Goal: Find contact information: Find contact information

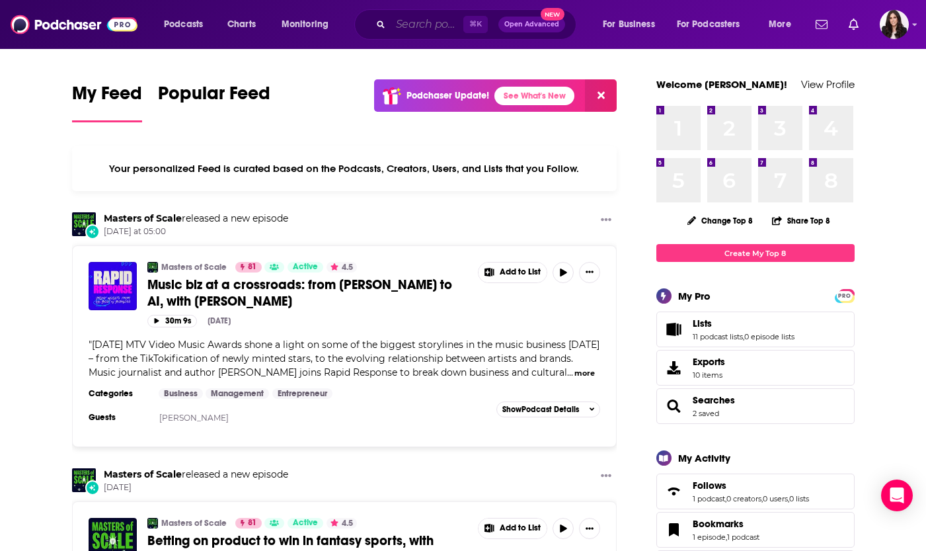
click at [426, 24] on input "Search podcasts, credits, & more..." at bounding box center [427, 24] width 73 height 21
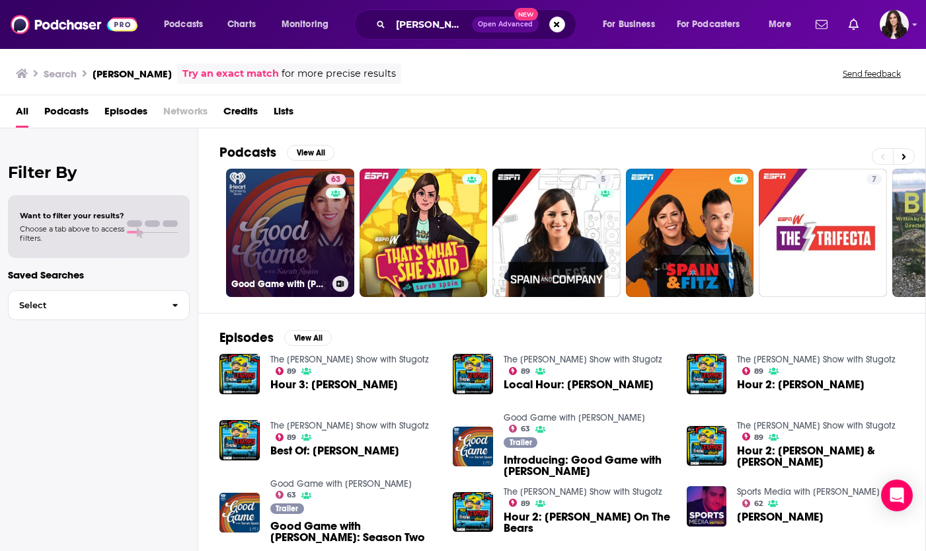
click at [266, 223] on link "63 Good Game with [PERSON_NAME]" at bounding box center [290, 233] width 128 height 128
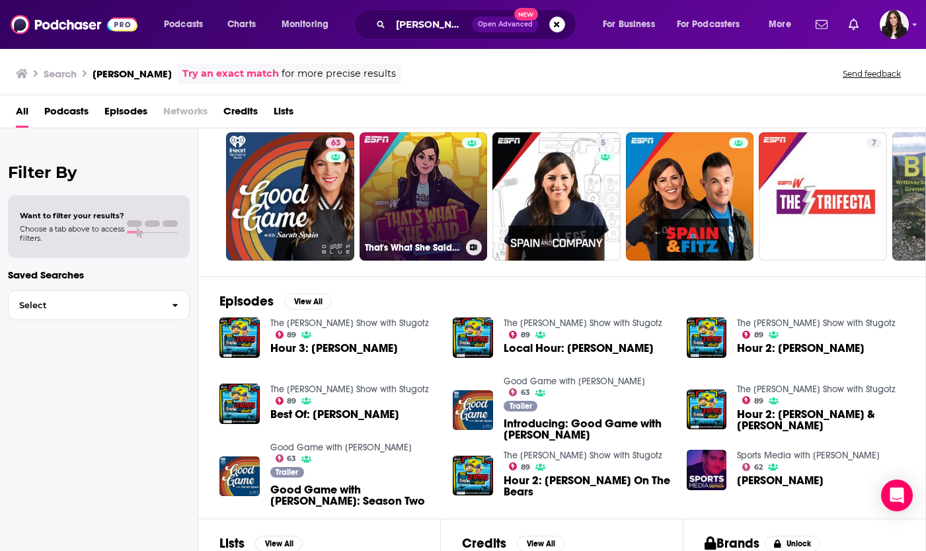
scroll to position [153, 0]
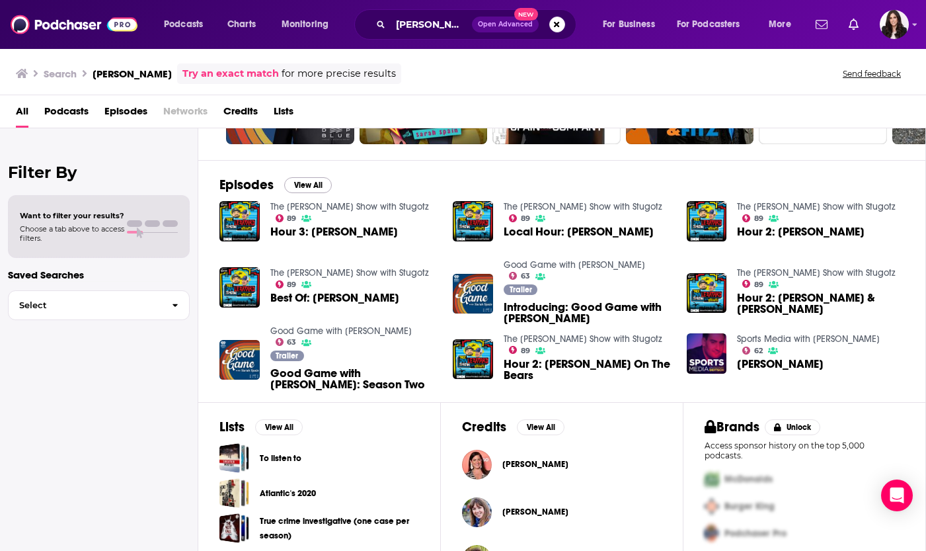
click at [305, 186] on button "View All" at bounding box center [308, 185] width 48 height 16
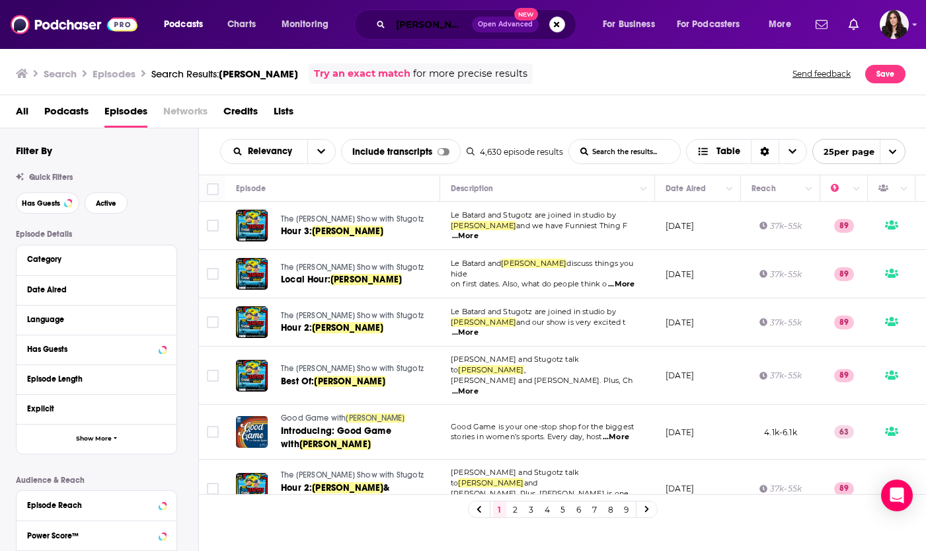
click at [436, 28] on input "[PERSON_NAME]" at bounding box center [431, 24] width 81 height 21
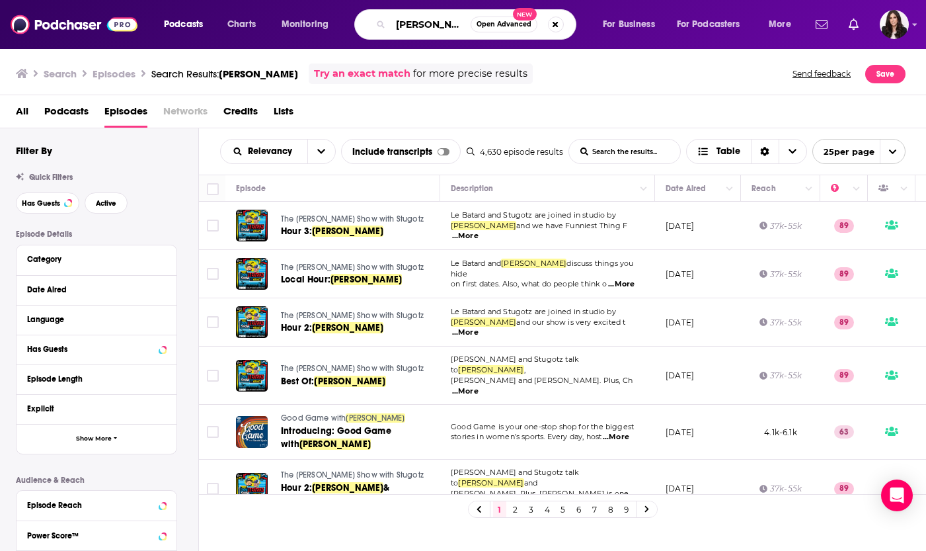
click at [436, 28] on input "[PERSON_NAME]" at bounding box center [431, 24] width 80 height 21
paste input "[PERSON_NAME]"
type input "[PERSON_NAME]"
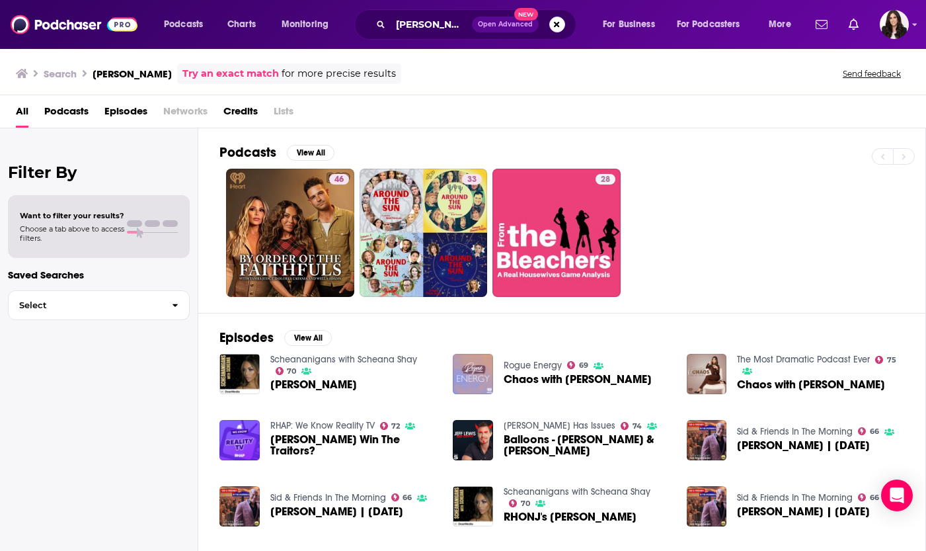
click at [132, 113] on span "Episodes" at bounding box center [125, 113] width 43 height 27
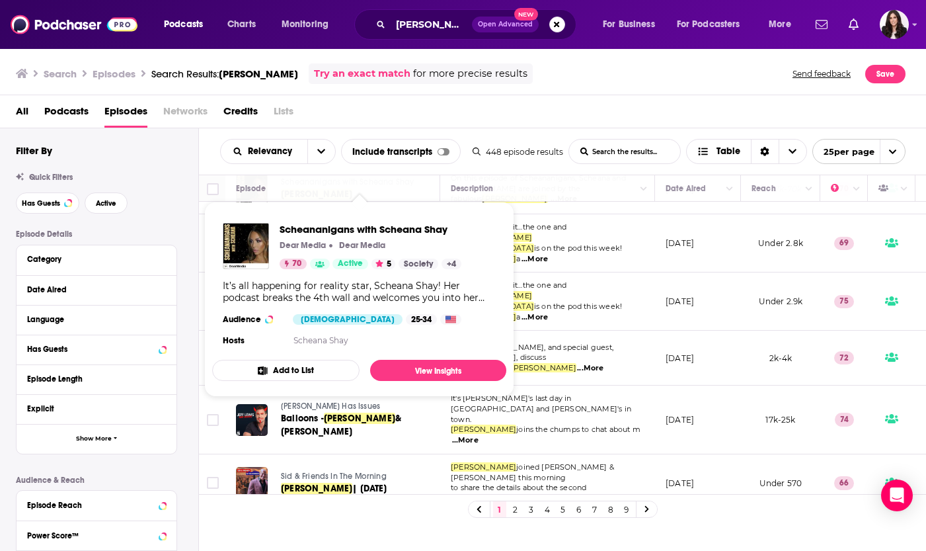
click at [569, 126] on div "All Podcasts Episodes Networks Credits Lists" at bounding box center [466, 113] width 900 height 27
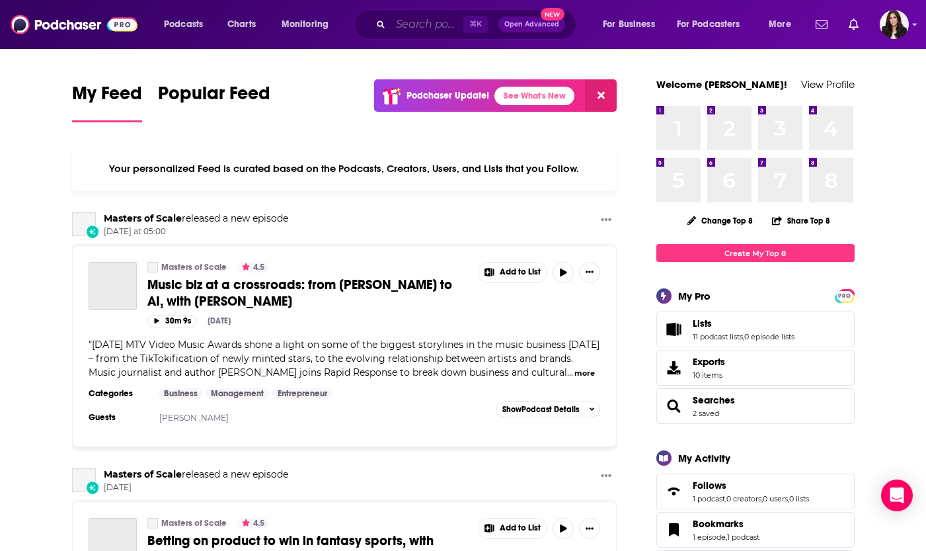
click at [440, 29] on input "Search podcasts, credits, & more..." at bounding box center [427, 24] width 73 height 21
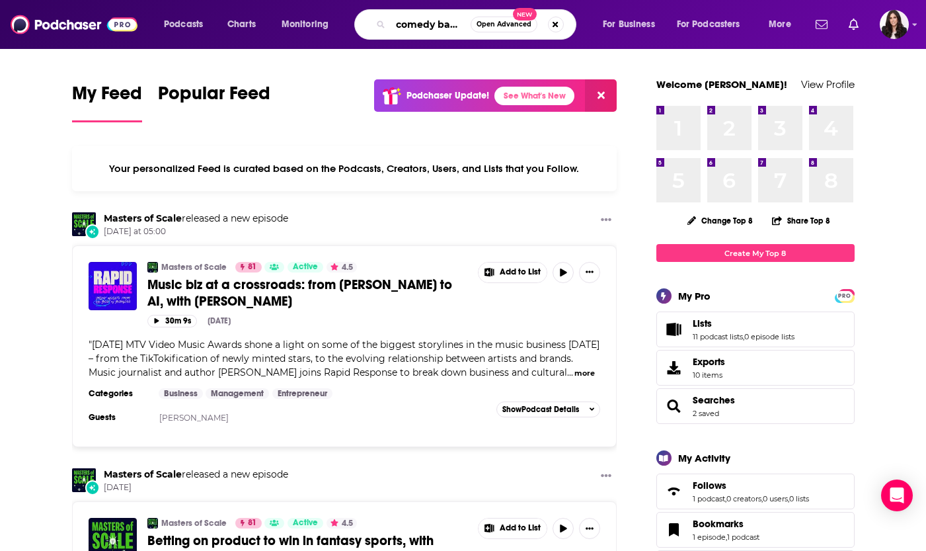
type input "comedy bang bang"
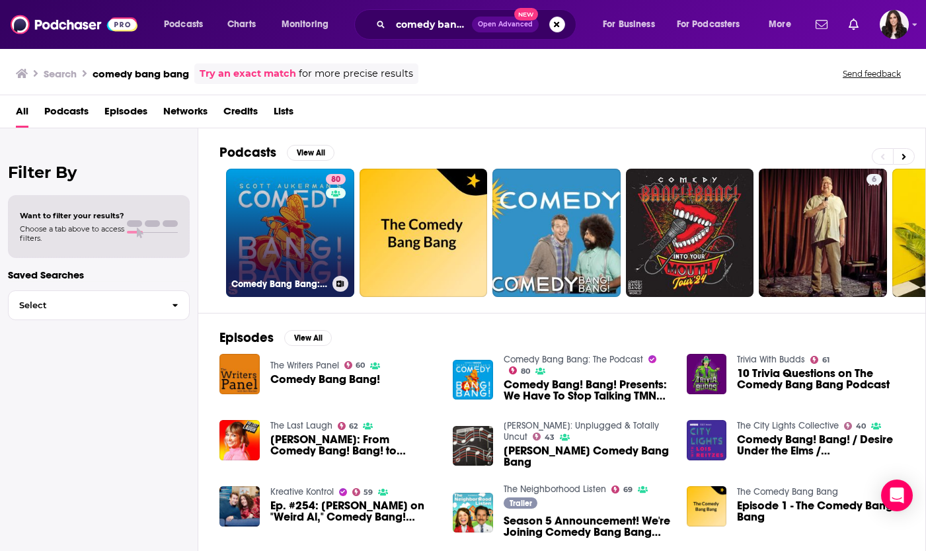
click at [306, 224] on link "80 Comedy Bang Bang: The Podcast" at bounding box center [290, 233] width 128 height 128
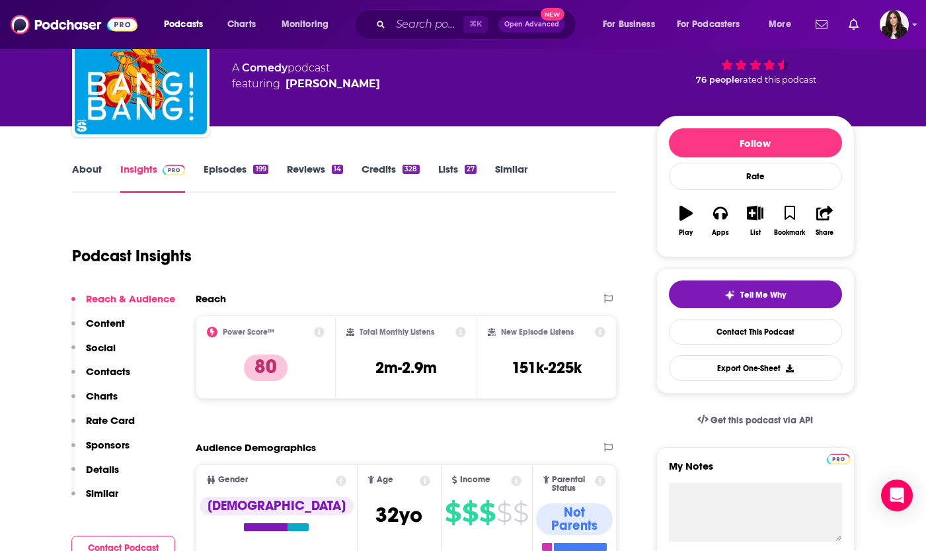
scroll to position [89, 0]
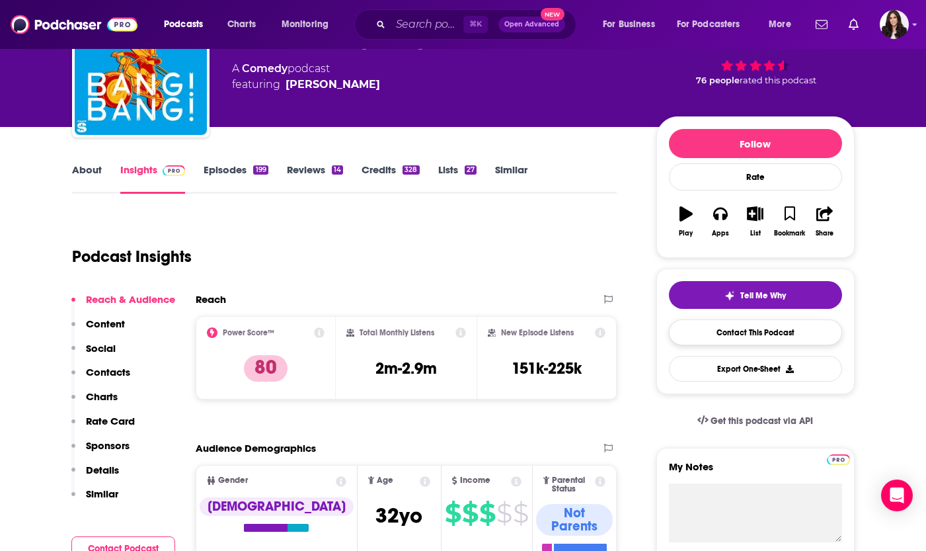
click at [739, 333] on link "Contact This Podcast" at bounding box center [755, 332] width 173 height 26
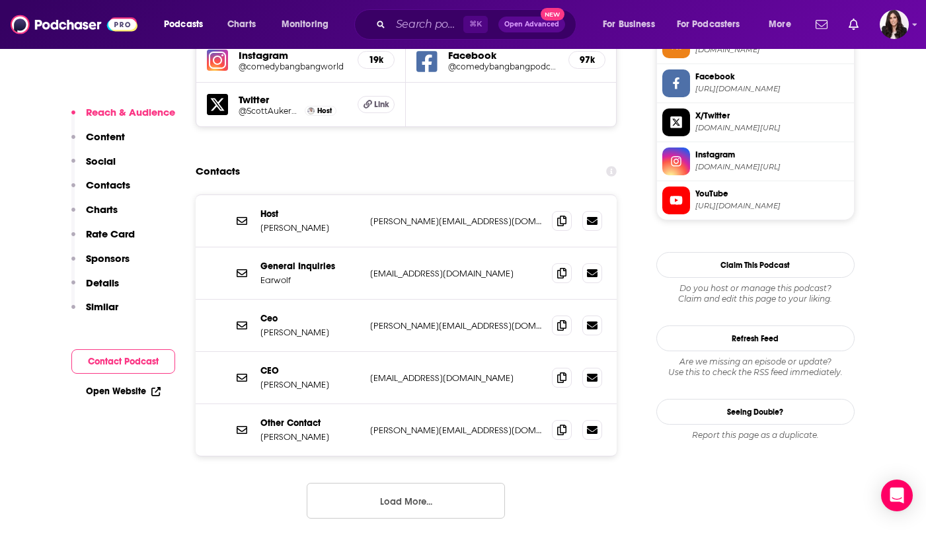
scroll to position [1265, 0]
click at [407, 483] on button "Load More..." at bounding box center [406, 501] width 198 height 36
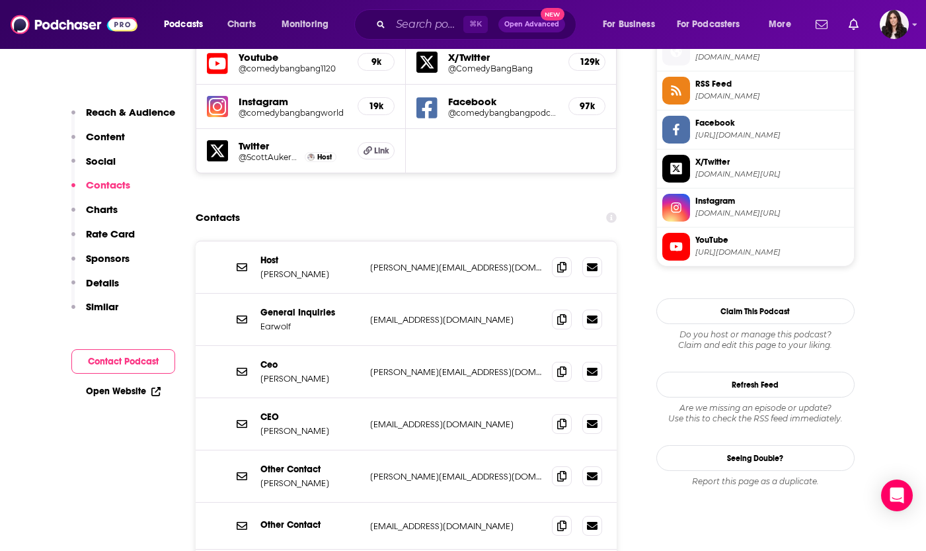
scroll to position [1234, 0]
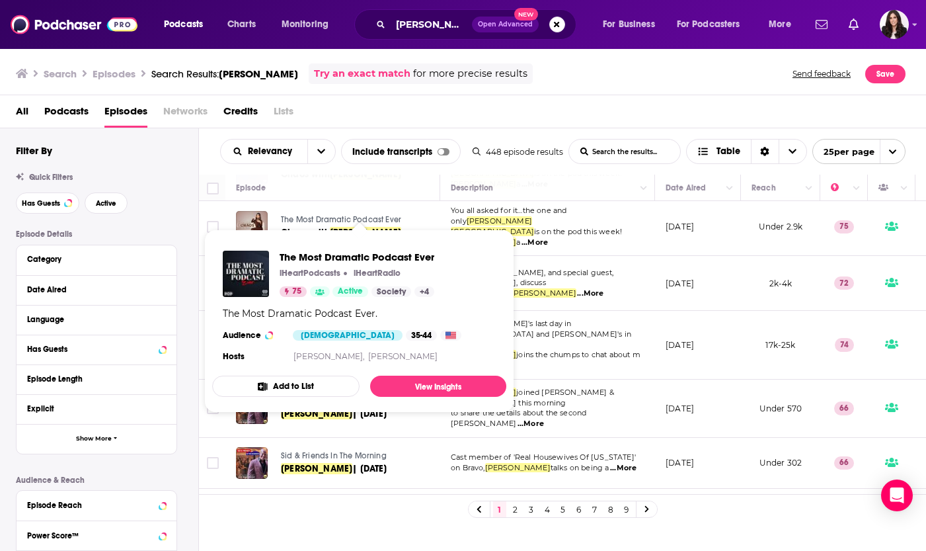
click at [300, 255] on span "The Most Dramatic Podcast Ever" at bounding box center [357, 257] width 155 height 13
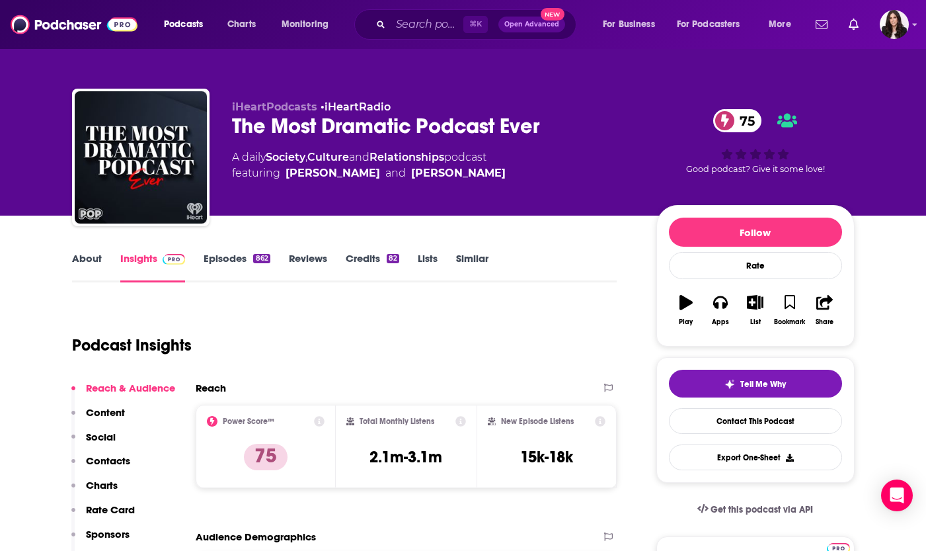
click at [63, 21] on img at bounding box center [74, 24] width 127 height 25
